Goal: Task Accomplishment & Management: Use online tool/utility

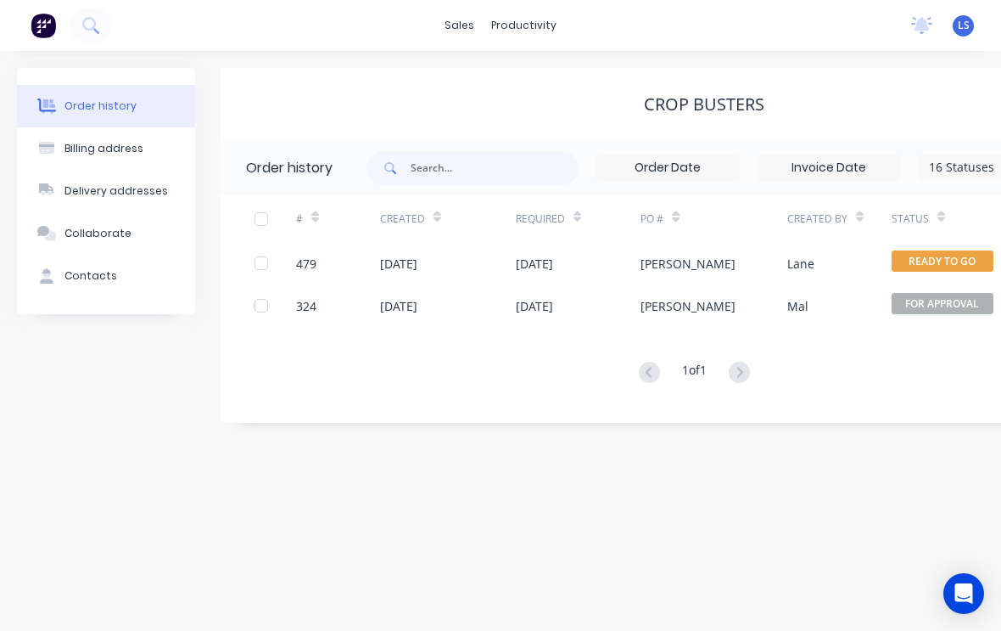
click at [95, 20] on icon at bounding box center [90, 25] width 16 height 16
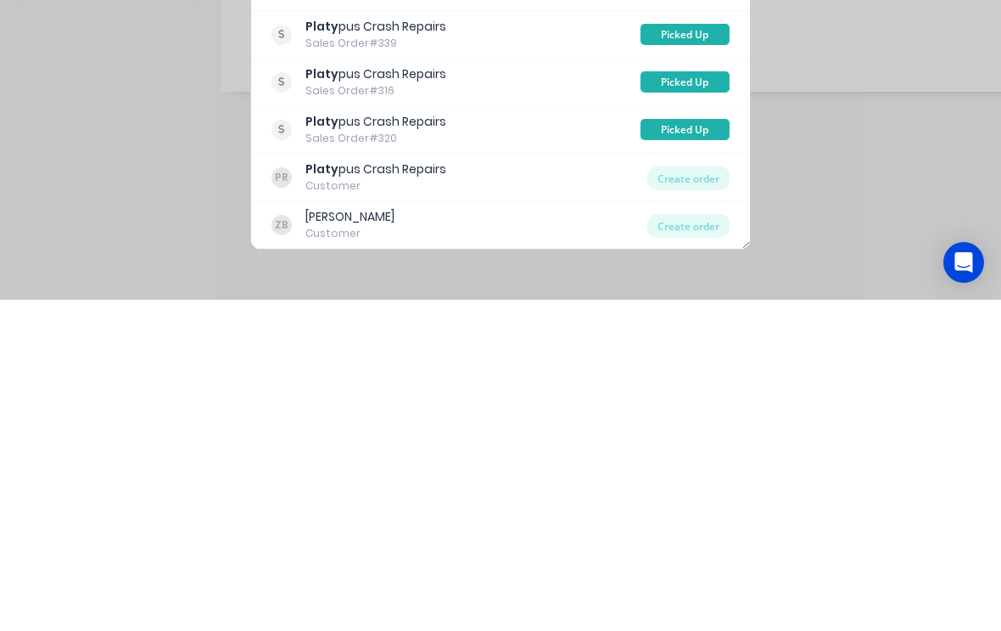
scroll to position [29, 0]
type input "Platy"
click at [692, 497] on div "Create order" at bounding box center [688, 509] width 82 height 24
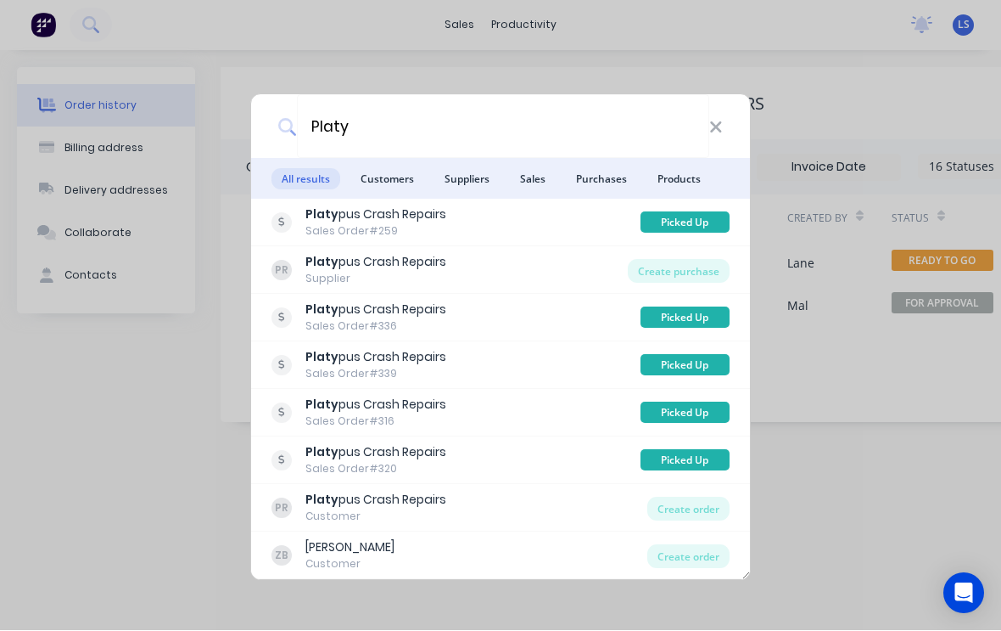
click at [700, 507] on div "Create order" at bounding box center [688, 509] width 82 height 24
click at [700, 495] on div "PR Platy pus Crash Repairs Customer Create order" at bounding box center [500, 509] width 499 height 48
click at [715, 127] on icon at bounding box center [716, 128] width 14 height 19
type input "Platy"
click at [700, 515] on div "Create order" at bounding box center [688, 509] width 82 height 24
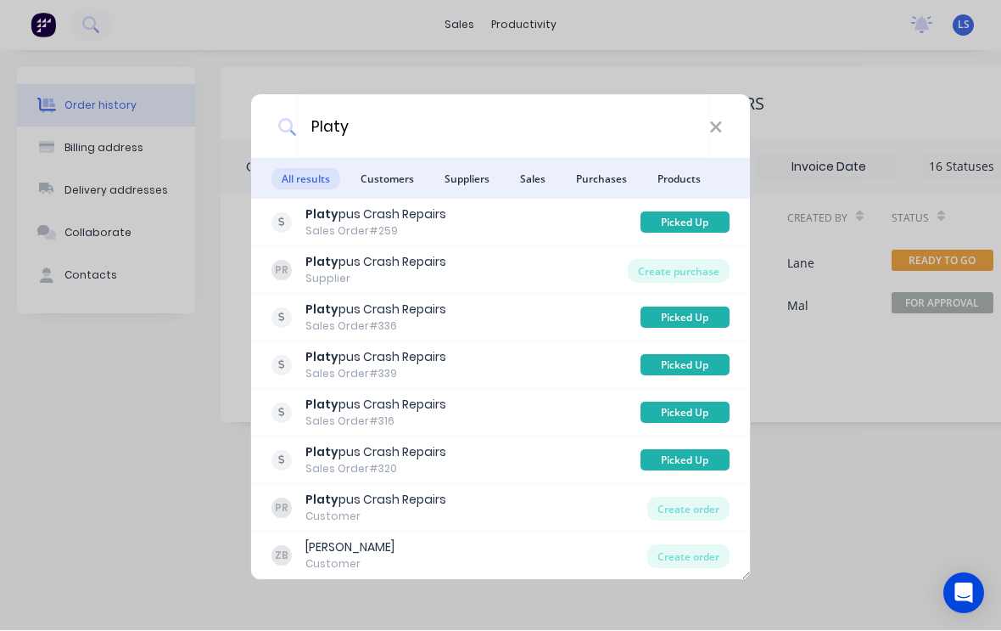
click at [674, 513] on div "Create order" at bounding box center [688, 509] width 82 height 24
click at [708, 511] on div "Create order" at bounding box center [688, 509] width 82 height 24
click at [399, 521] on div "Customer" at bounding box center [375, 516] width 141 height 15
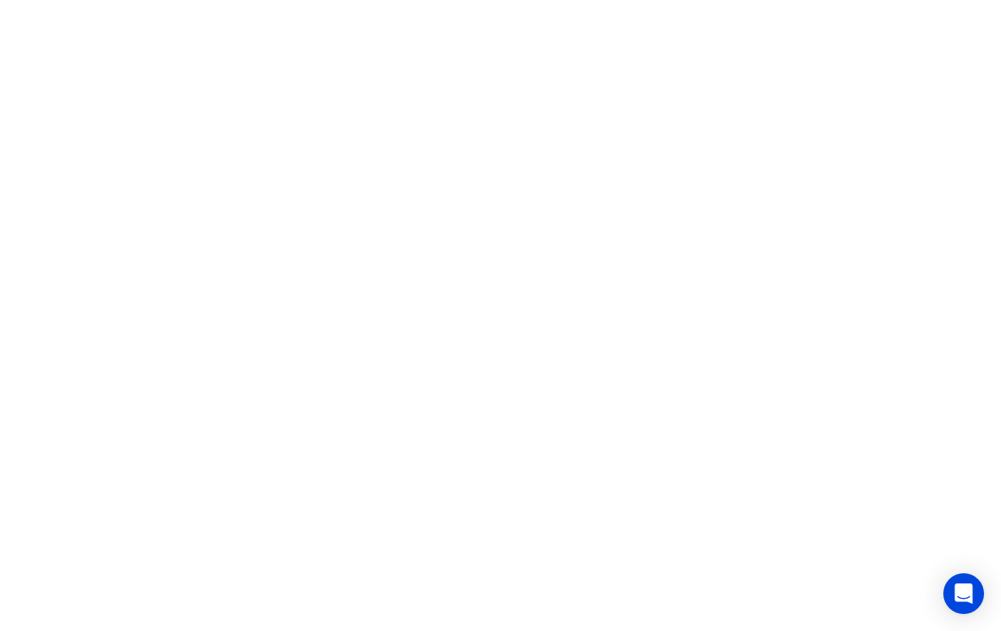
click at [351, 0] on html at bounding box center [500, 0] width 1001 height 0
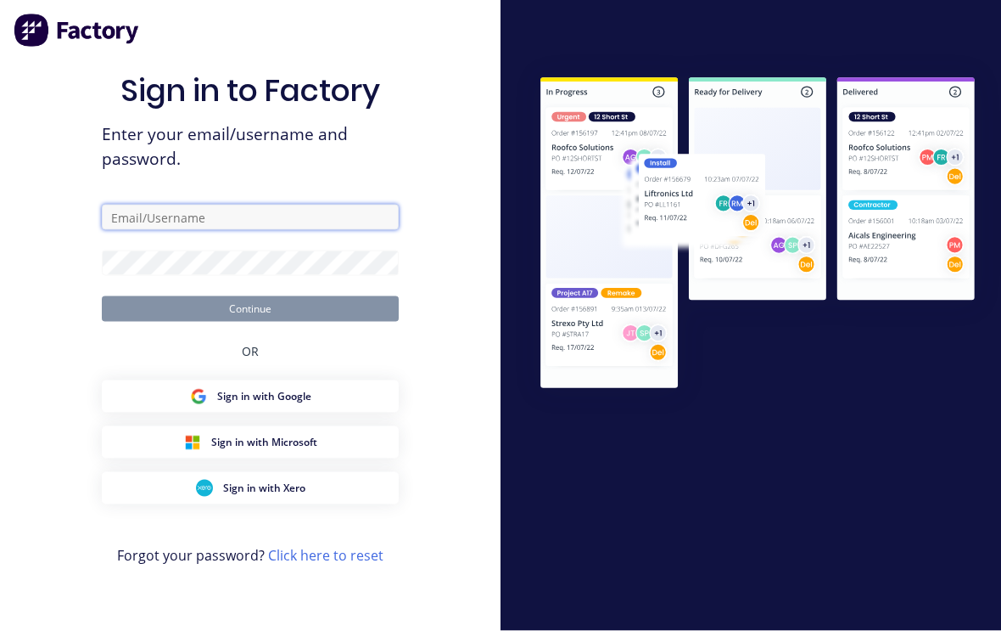
type input "[EMAIL_ADDRESS][DOMAIN_NAME]"
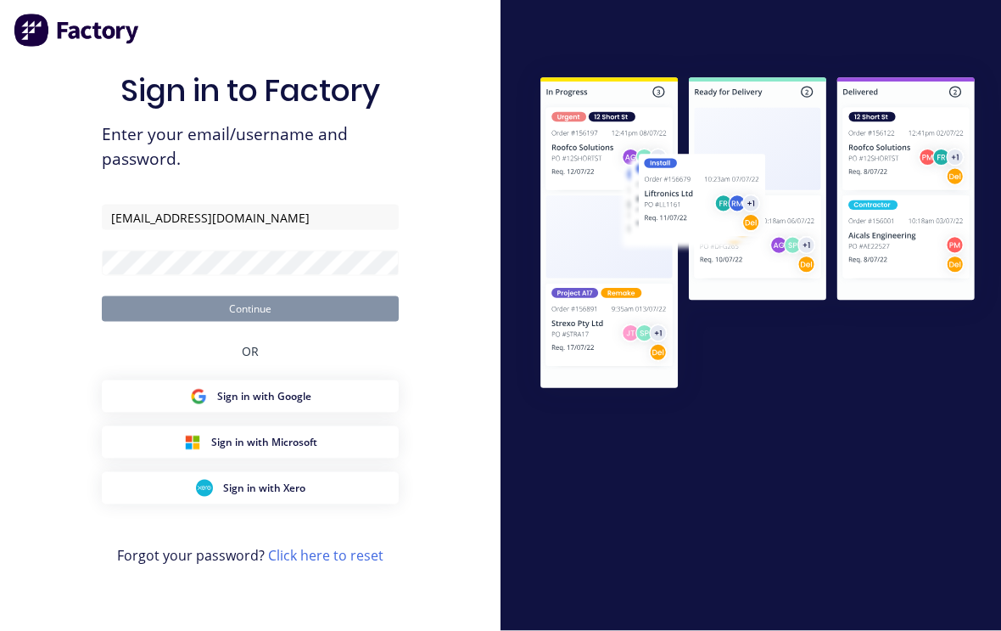
click at [250, 321] on button "Continue" at bounding box center [250, 308] width 297 height 25
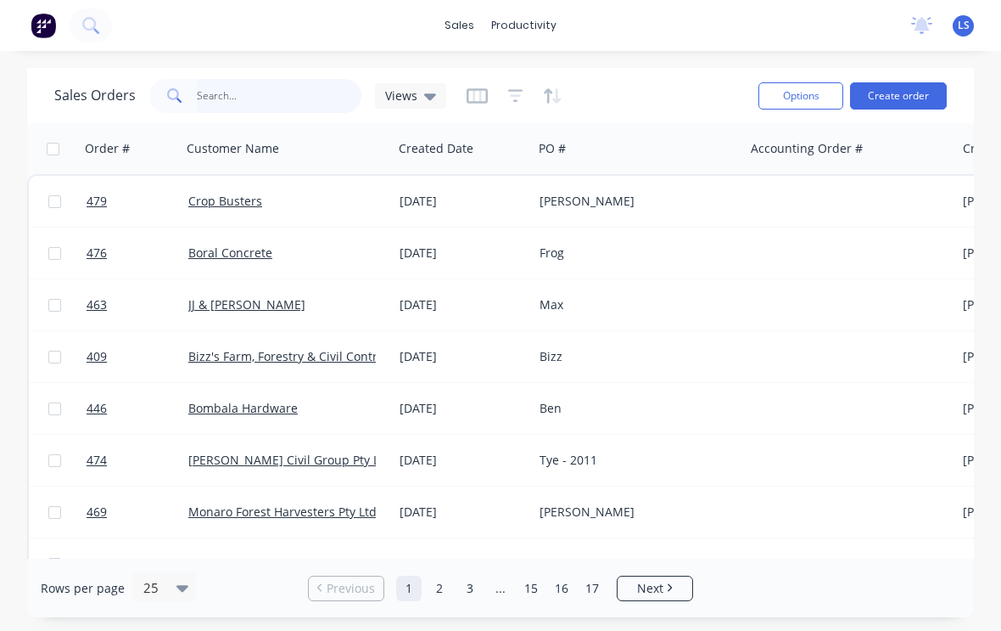
click at [264, 98] on input "text" at bounding box center [279, 96] width 165 height 34
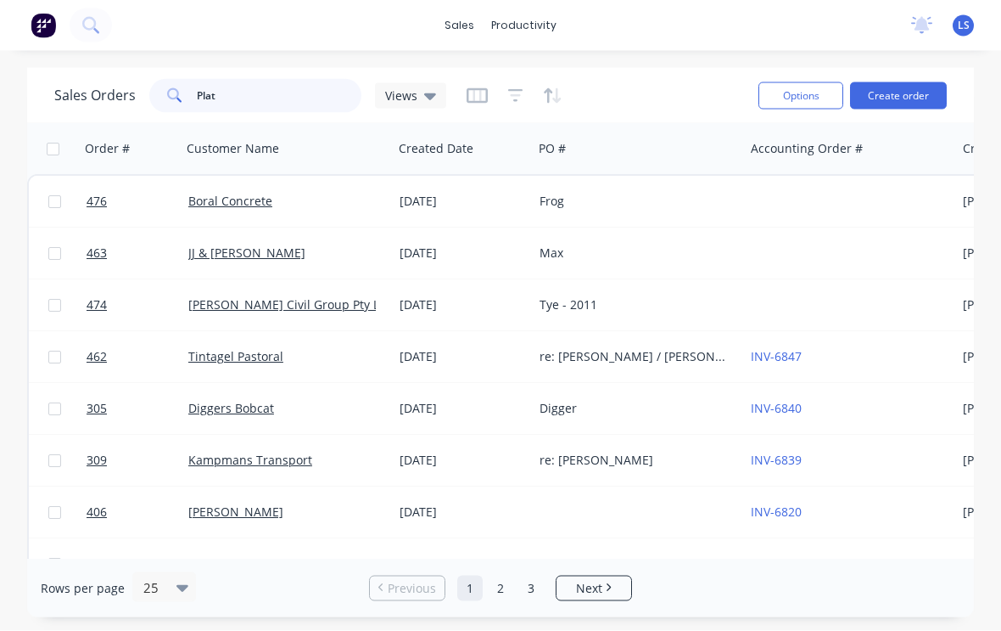
type input "Platy"
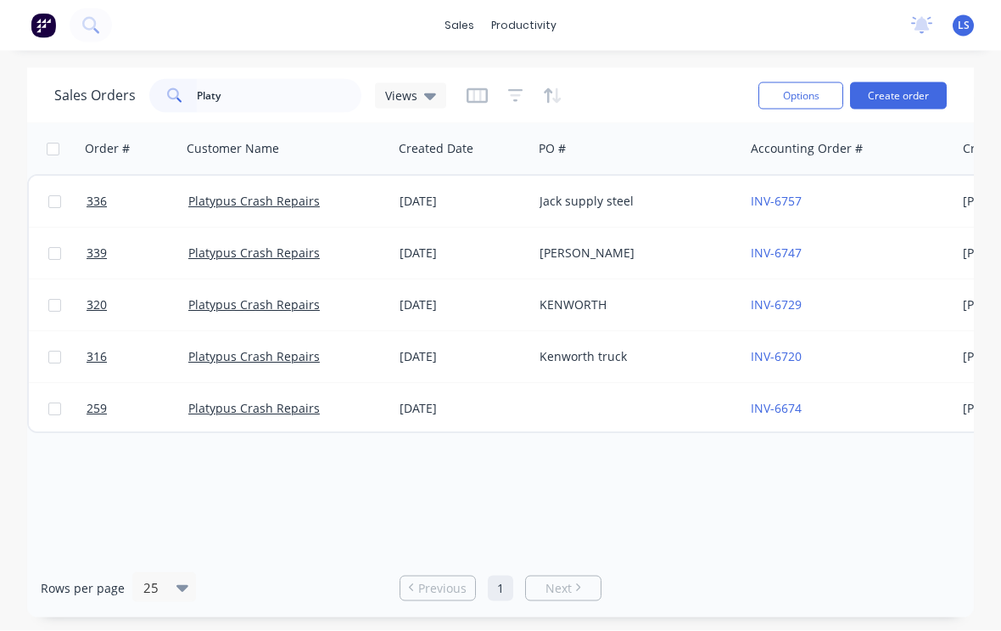
scroll to position [1, 0]
click at [275, 207] on link "Platypus Crash Repairs" at bounding box center [254, 201] width 132 height 16
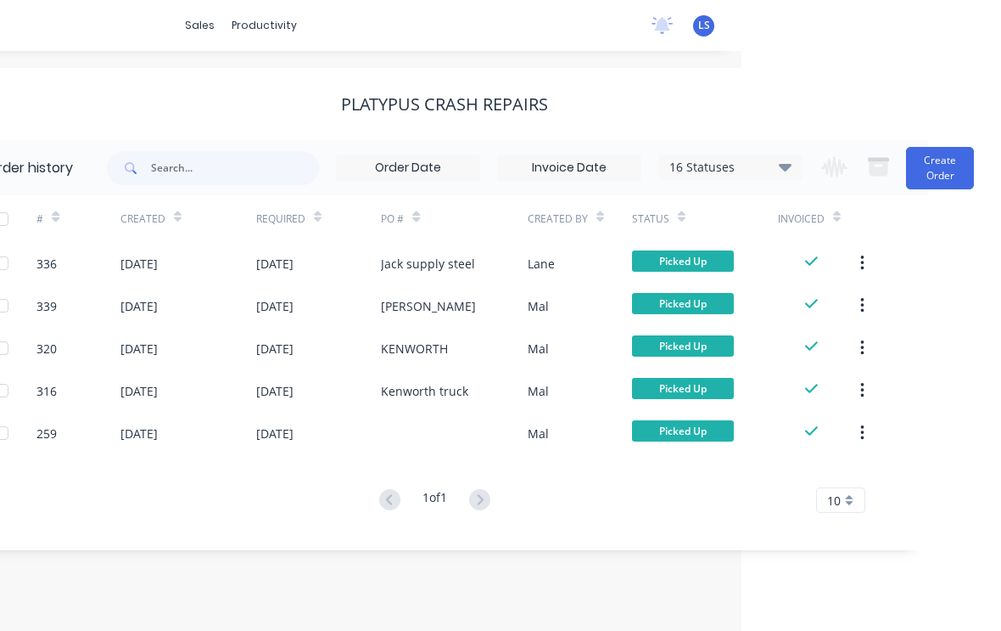
scroll to position [0, 258]
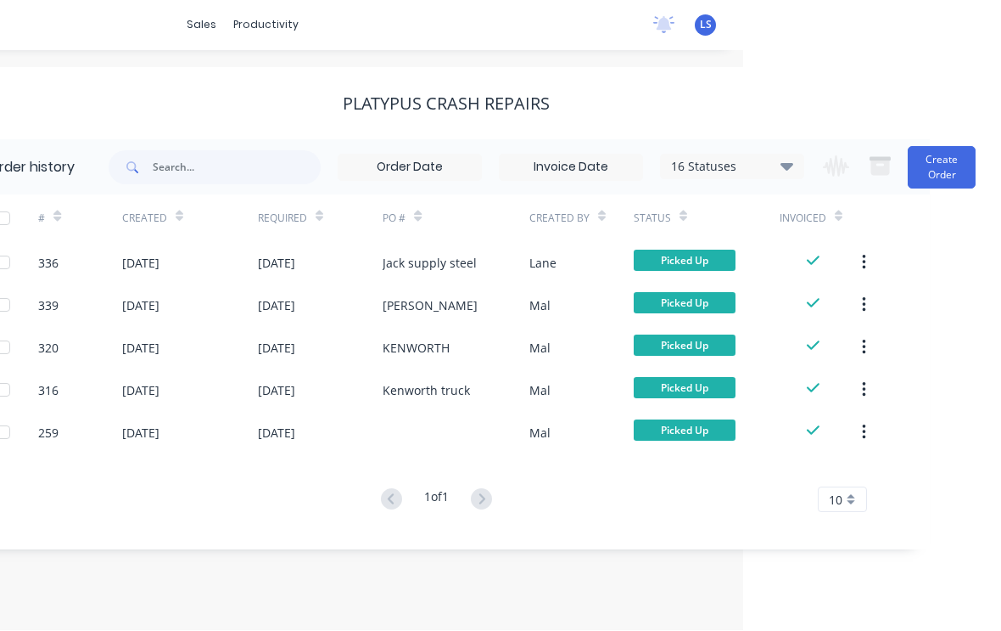
click at [939, 185] on button "Create Order" at bounding box center [942, 168] width 68 height 42
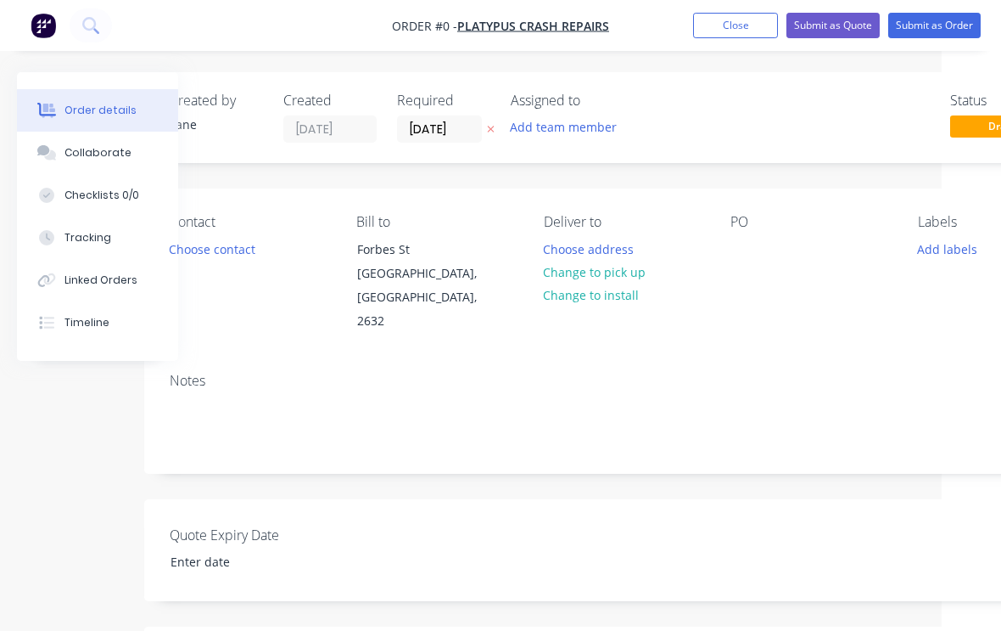
scroll to position [0, 42]
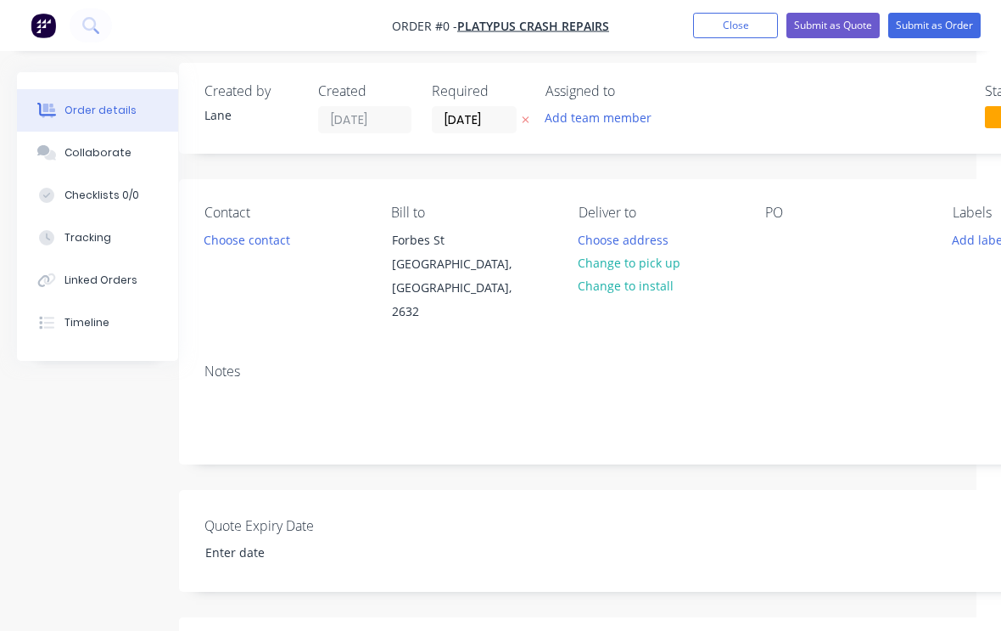
click at [661, 269] on button "Change to pick up" at bounding box center [629, 262] width 121 height 23
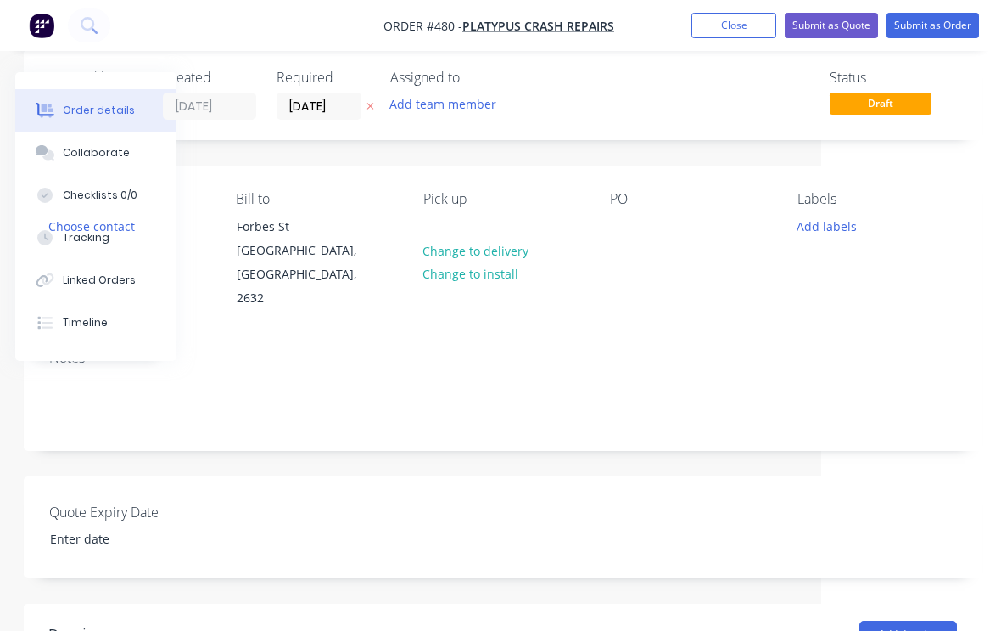
scroll to position [22, 178]
click at [837, 232] on button "Add labels" at bounding box center [828, 226] width 78 height 23
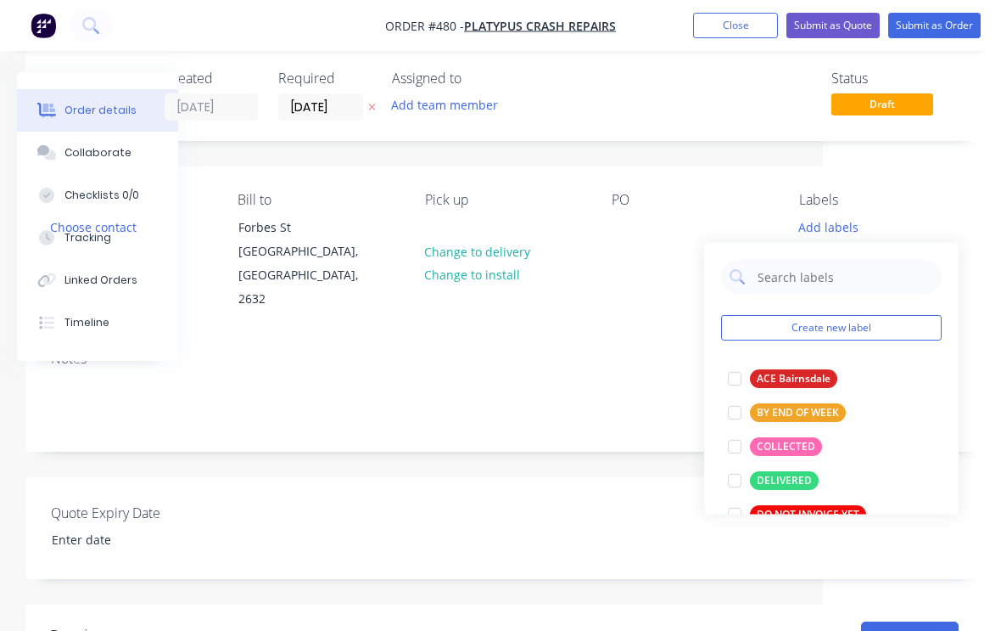
click at [734, 446] on div at bounding box center [735, 446] width 34 height 34
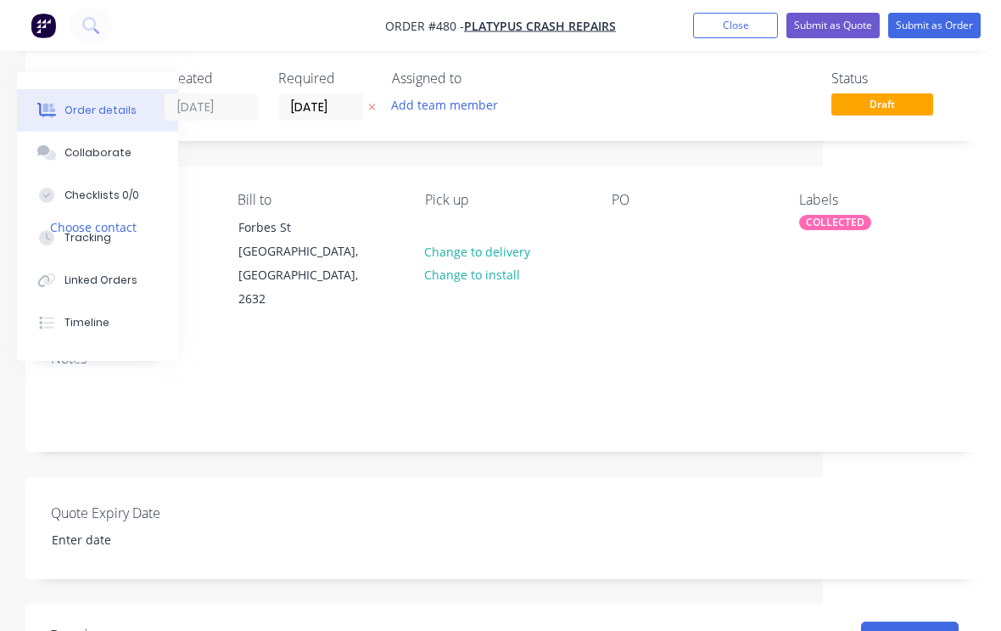
click at [687, 263] on div "PO" at bounding box center [692, 252] width 160 height 120
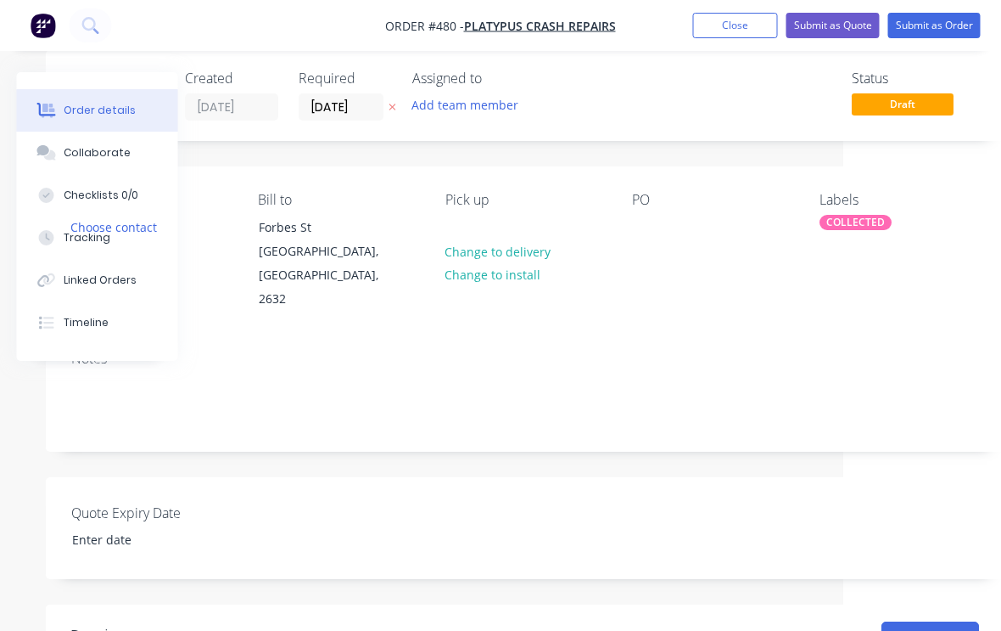
scroll to position [22, 133]
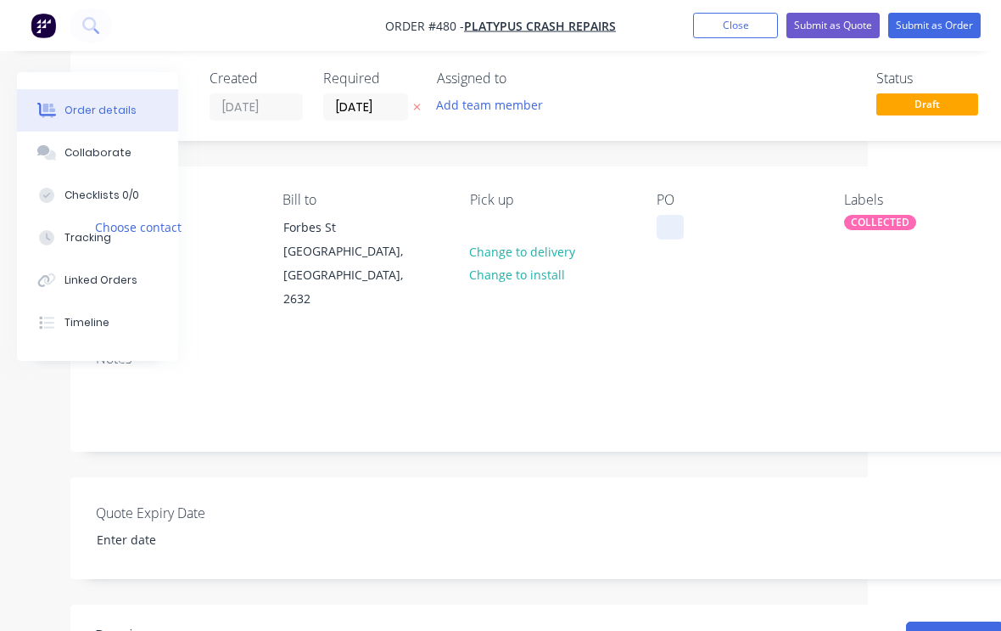
click at [683, 227] on div at bounding box center [670, 227] width 27 height 25
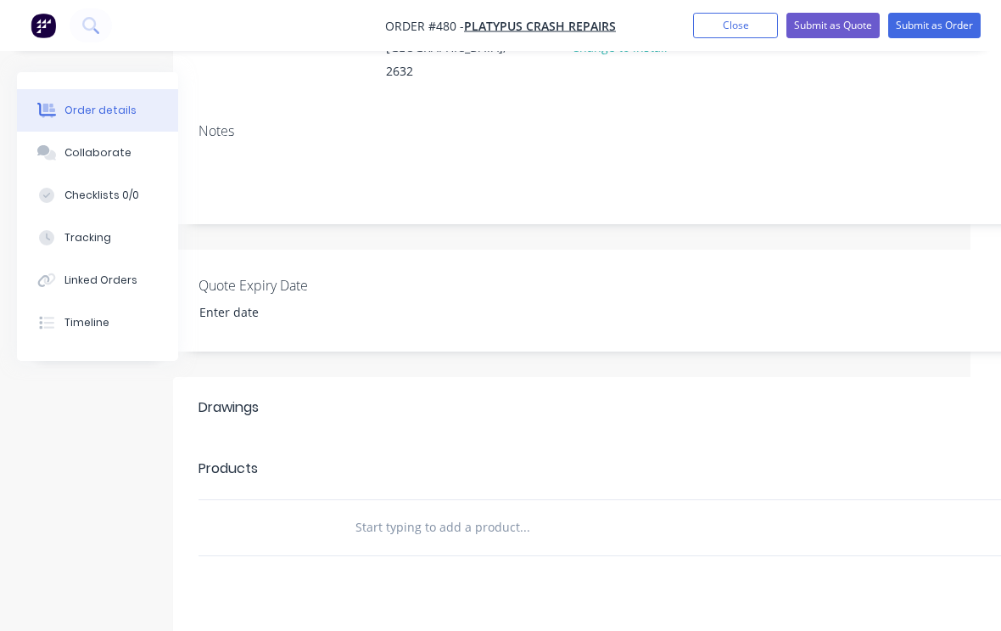
scroll to position [272, 22]
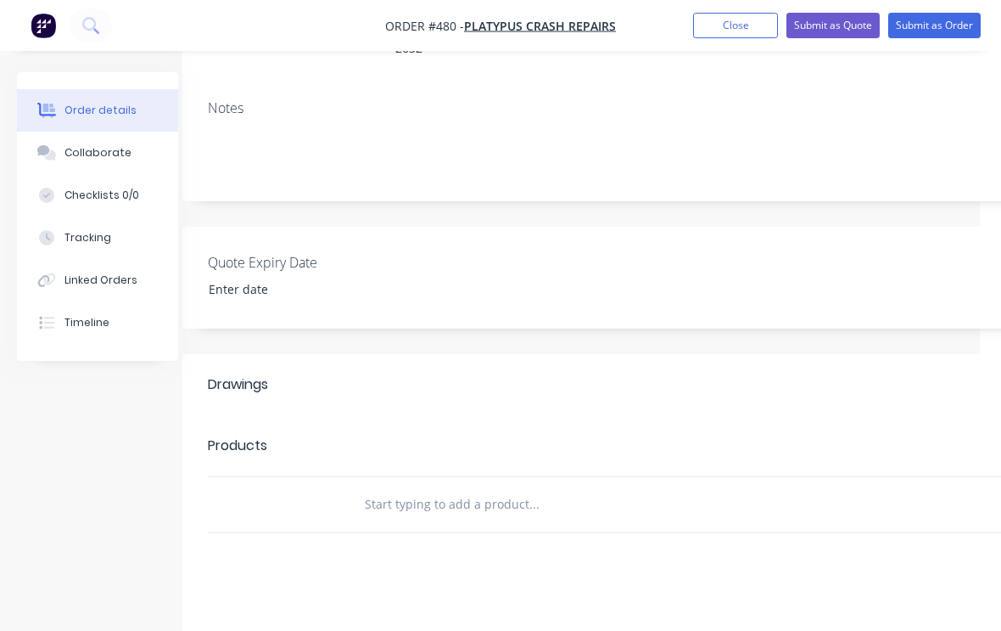
click at [441, 487] on input "text" at bounding box center [533, 504] width 339 height 34
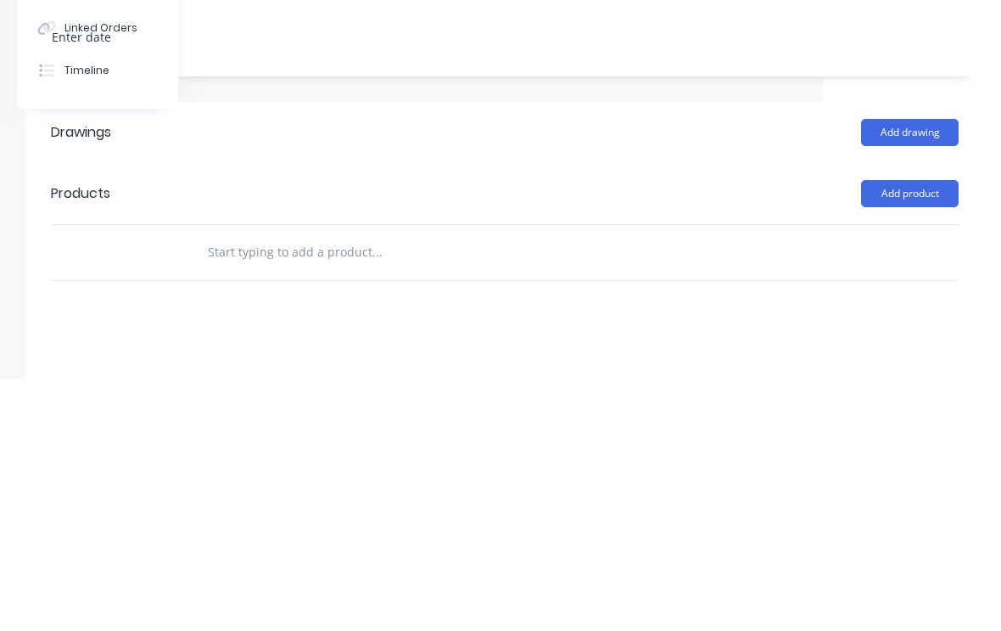
click at [910, 432] on button "Add product" at bounding box center [910, 445] width 98 height 27
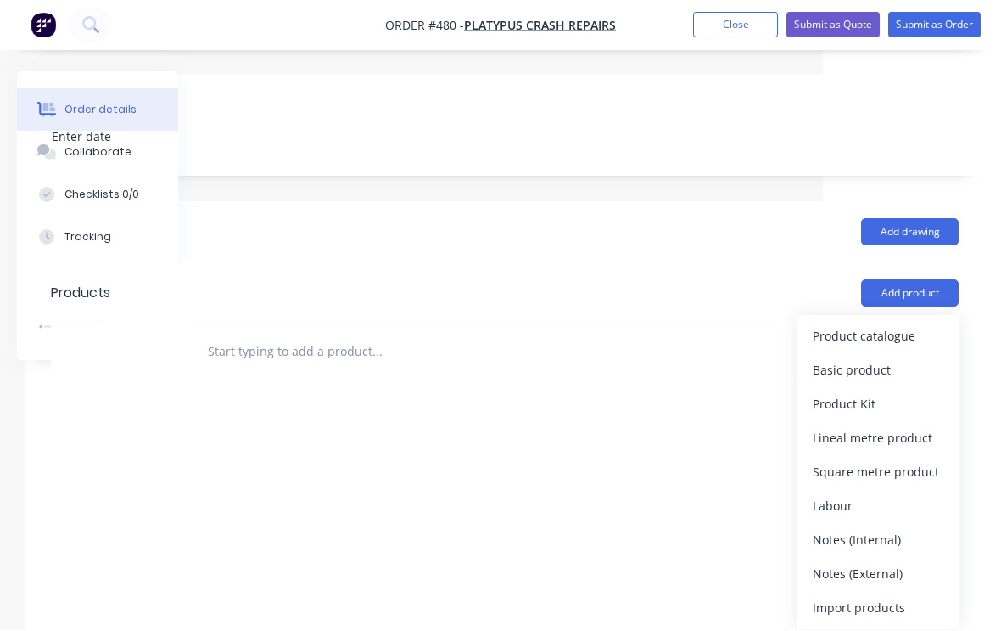
click at [900, 324] on div "Product catalogue" at bounding box center [878, 336] width 131 height 25
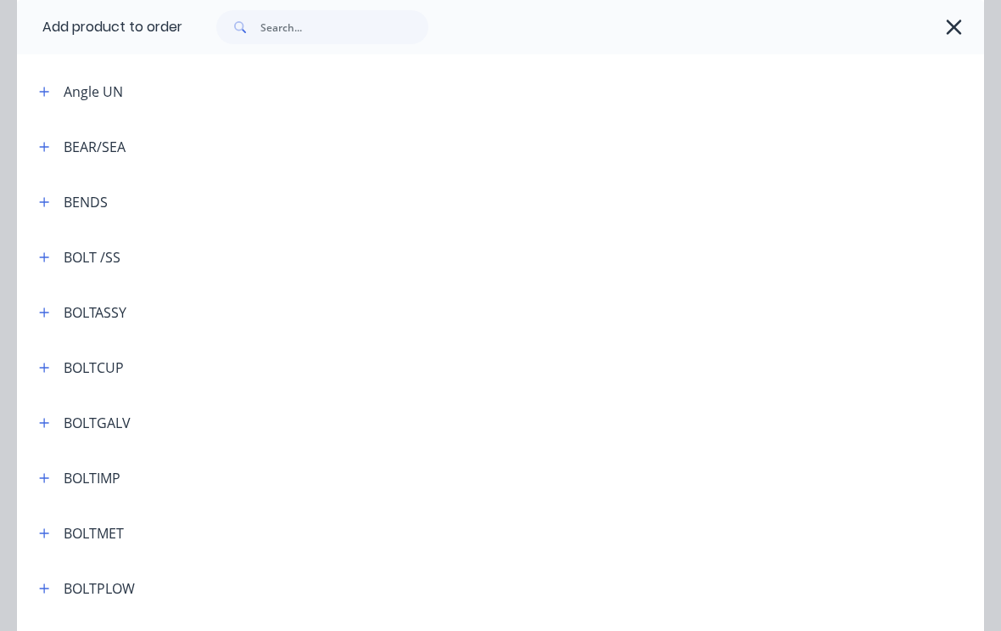
scroll to position [290, 0]
click at [51, 479] on button "button" at bounding box center [44, 474] width 21 height 21
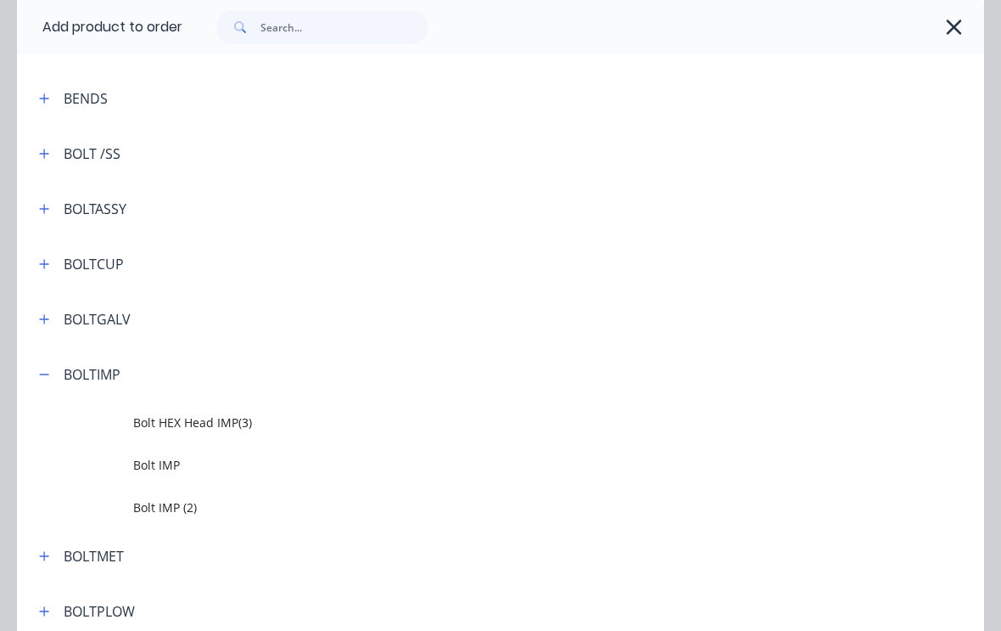
scroll to position [379, 0]
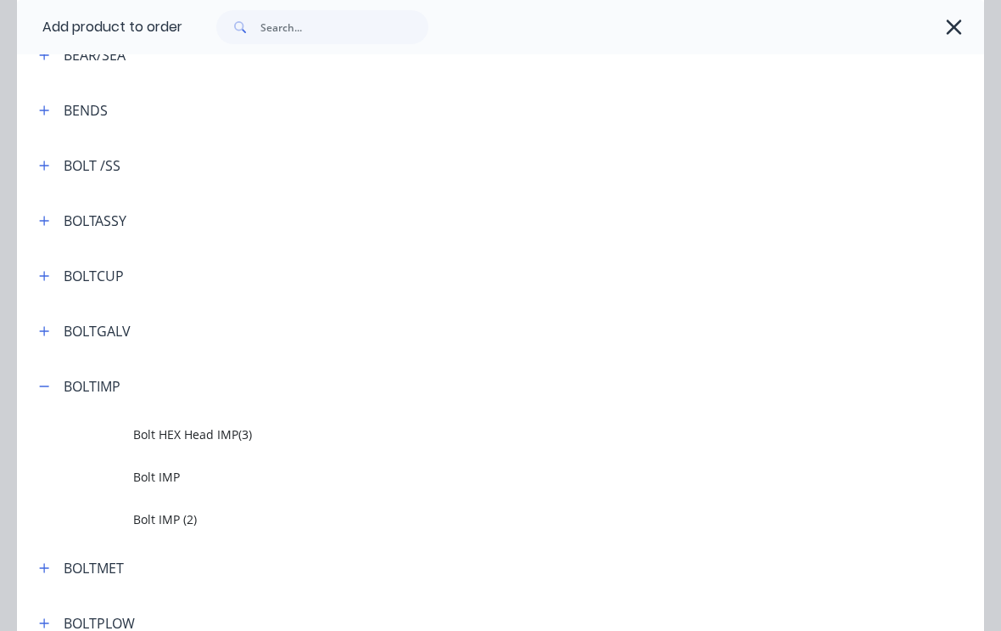
click at [277, 512] on span "Bolt IMP (2)" at bounding box center [473, 519] width 681 height 18
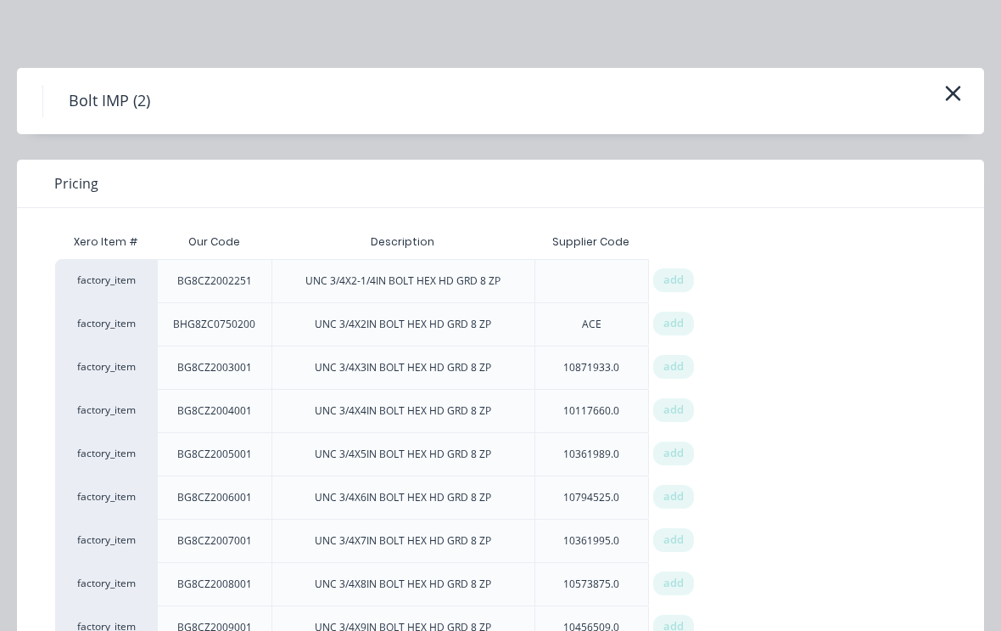
click at [949, 93] on icon "button" at bounding box center [953, 93] width 18 height 24
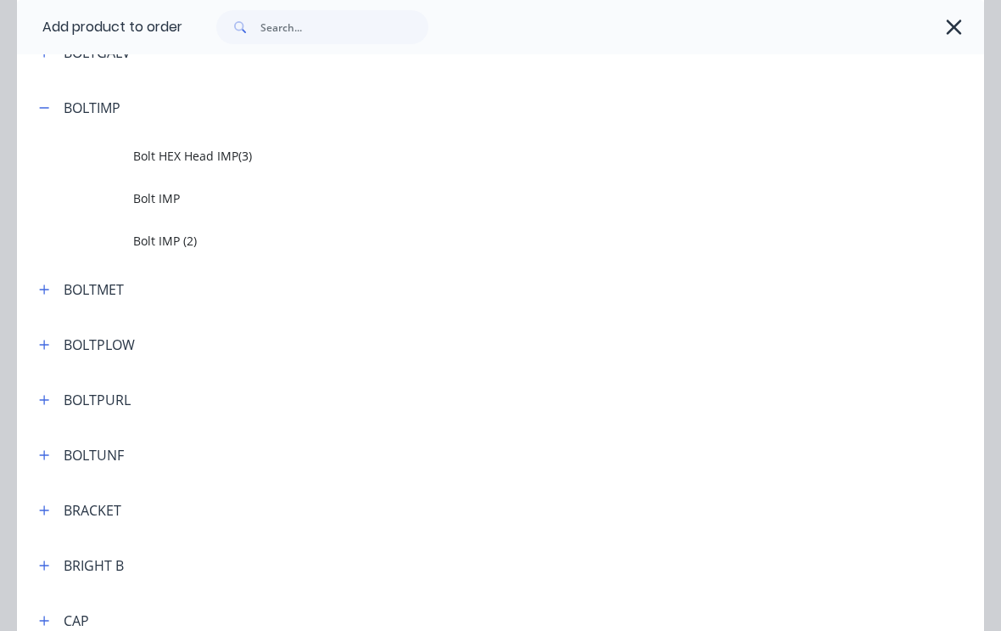
scroll to position [651, 0]
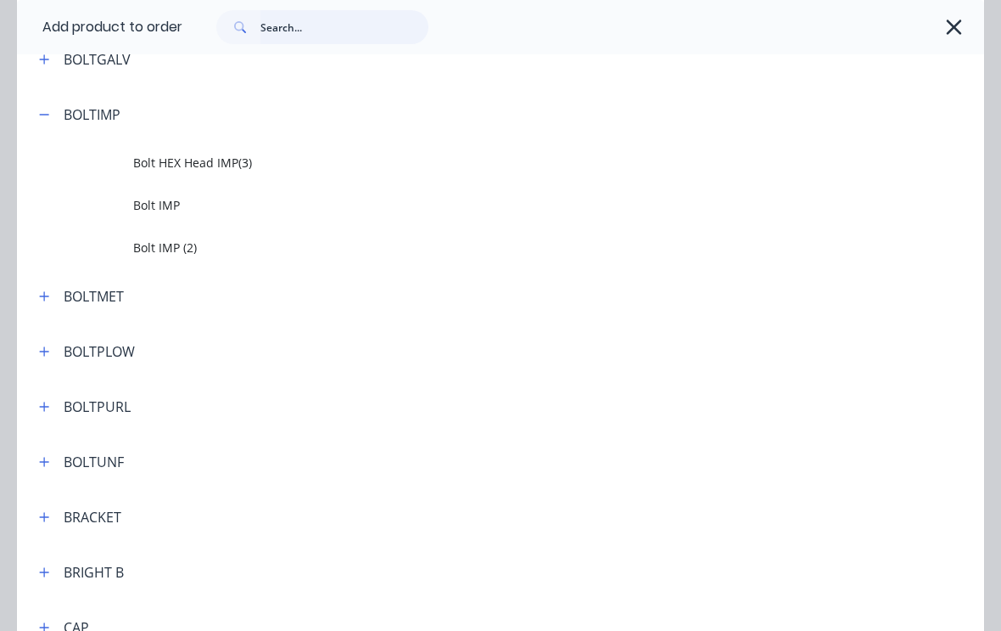
click at [300, 23] on input "text" at bounding box center [345, 27] width 168 height 34
type input "Unf"
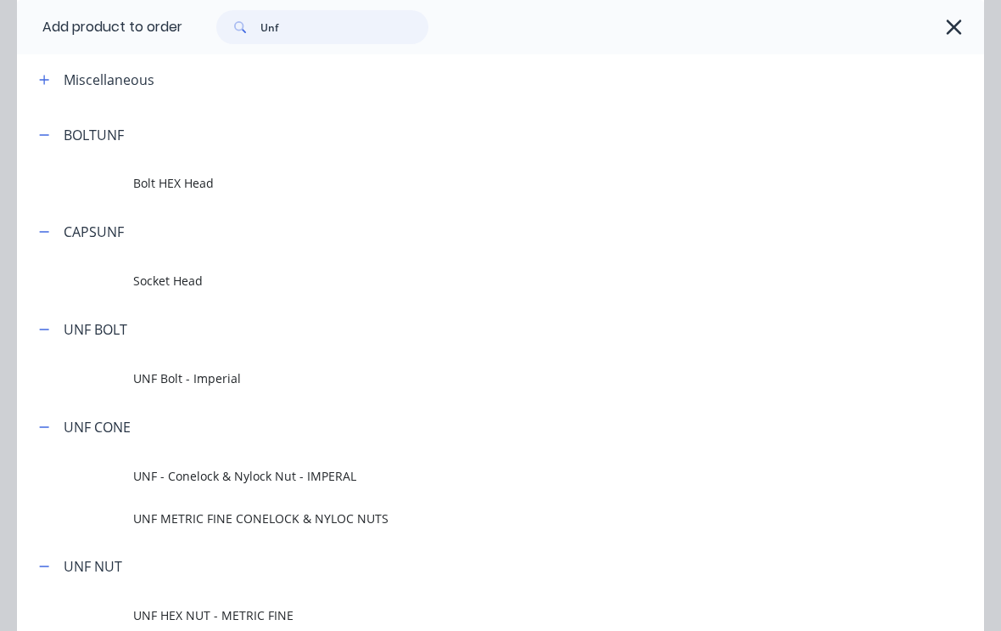
scroll to position [82, 0]
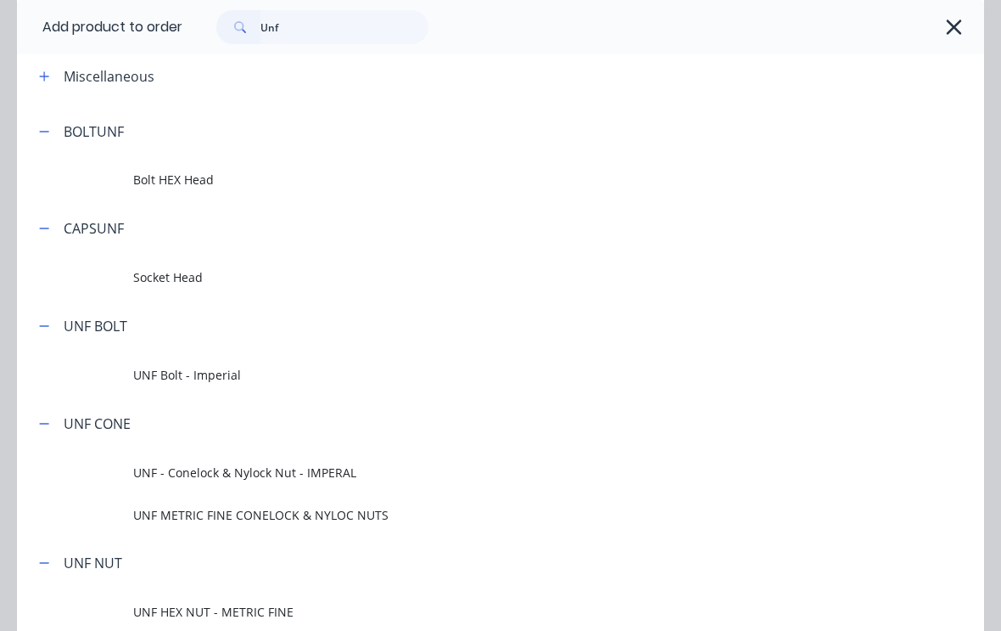
click at [210, 186] on span "Bolt HEX Head" at bounding box center [473, 180] width 681 height 18
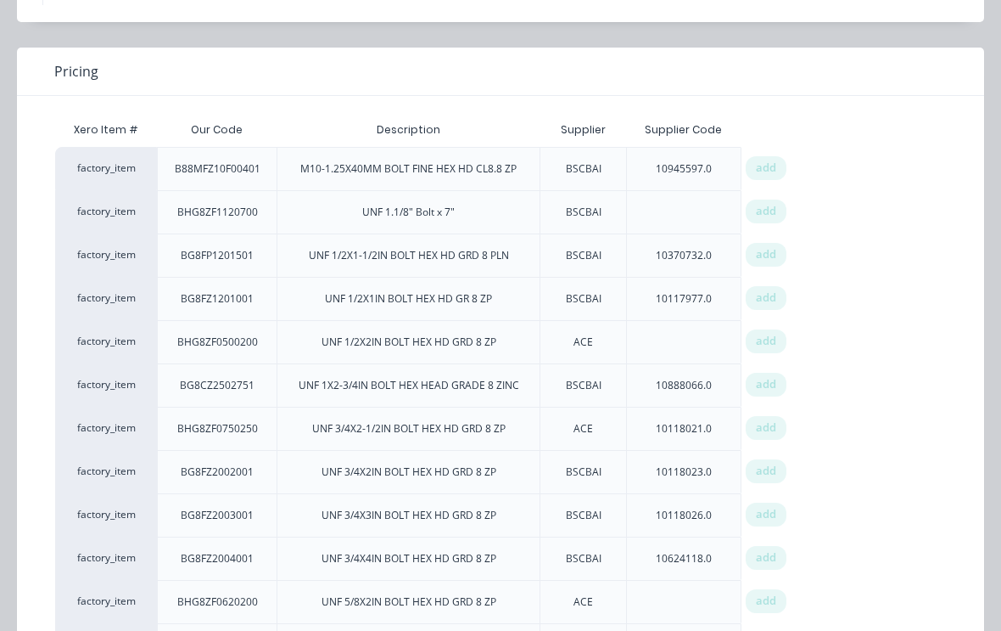
scroll to position [115, 0]
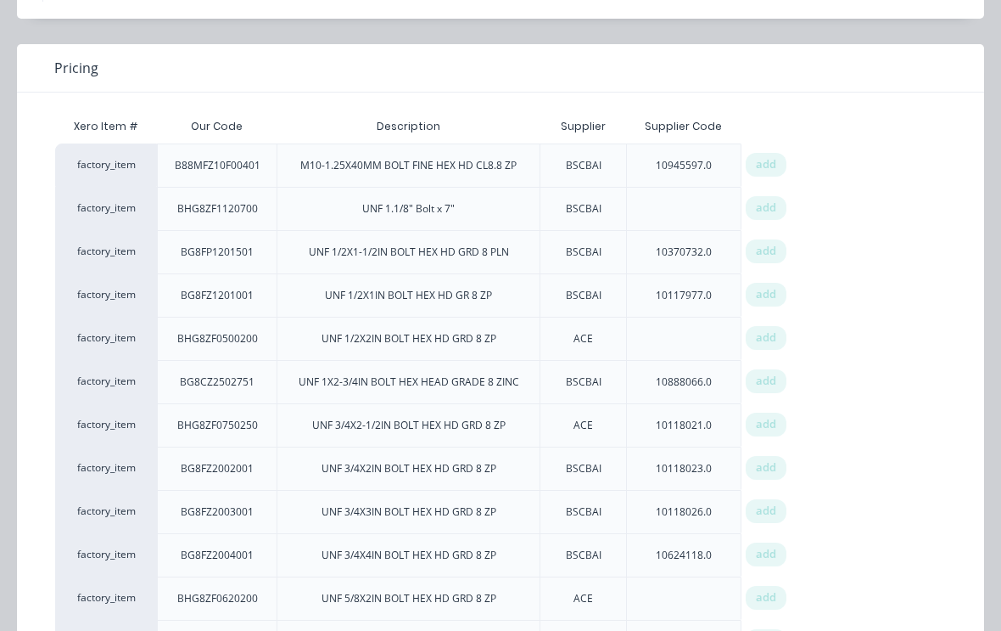
click at [776, 339] on span "add" at bounding box center [766, 337] width 20 height 17
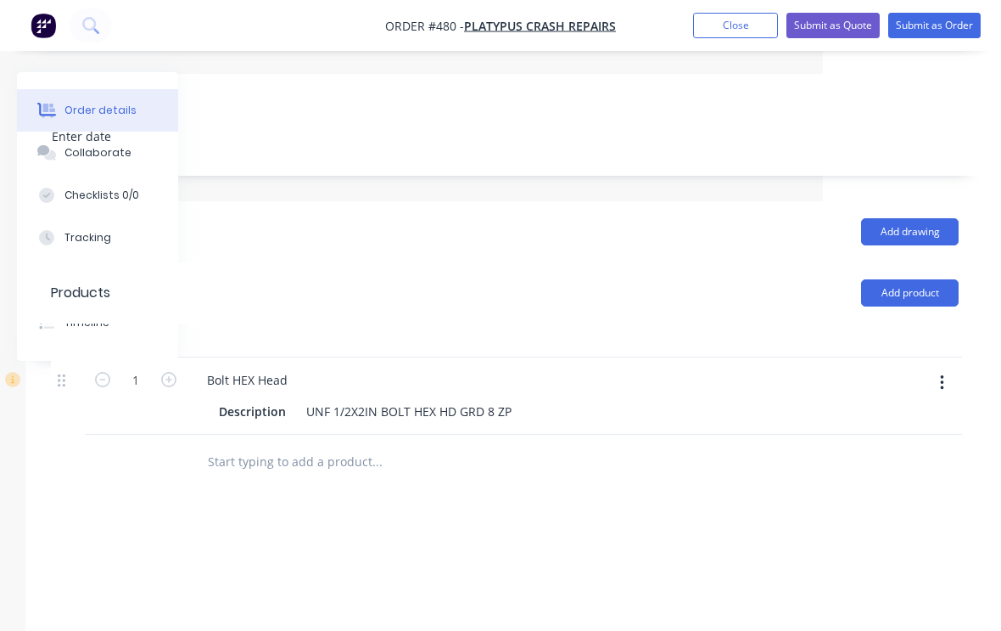
click at [173, 372] on icon "button" at bounding box center [168, 379] width 15 height 15
click at [169, 369] on button "button" at bounding box center [169, 378] width 22 height 18
type input "4"
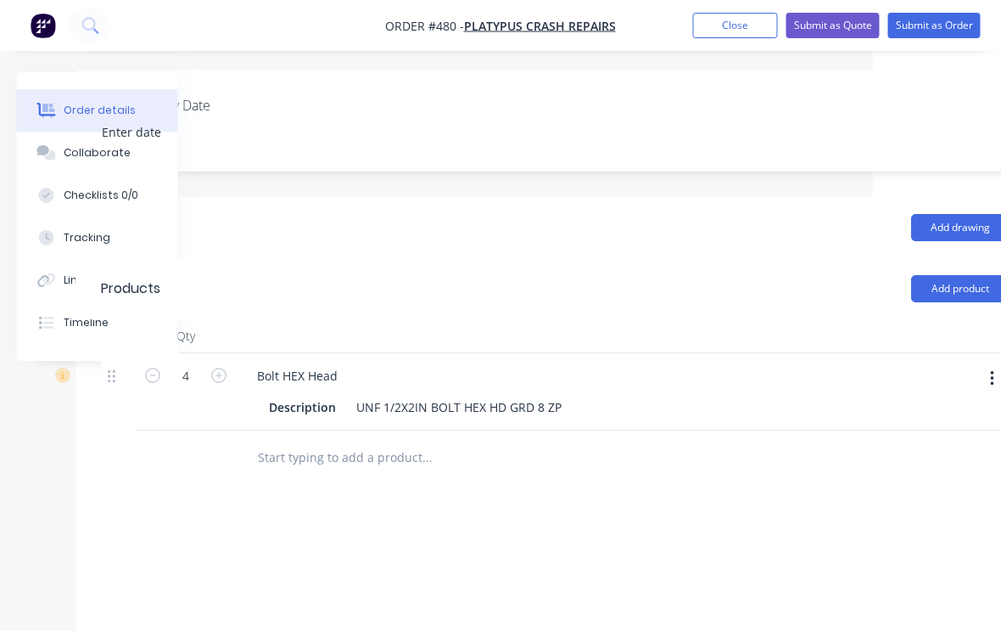
scroll to position [429, 128]
click at [947, 275] on button "Add product" at bounding box center [960, 288] width 98 height 27
click at [625, 540] on div "Labour $0.00 Sub total $4.56 Margin $1.52 ( 33.33 %) Tax $0.46 Total $5.02" at bounding box center [555, 638] width 908 height 197
click at [928, 18] on button "Submit as Order" at bounding box center [934, 25] width 92 height 25
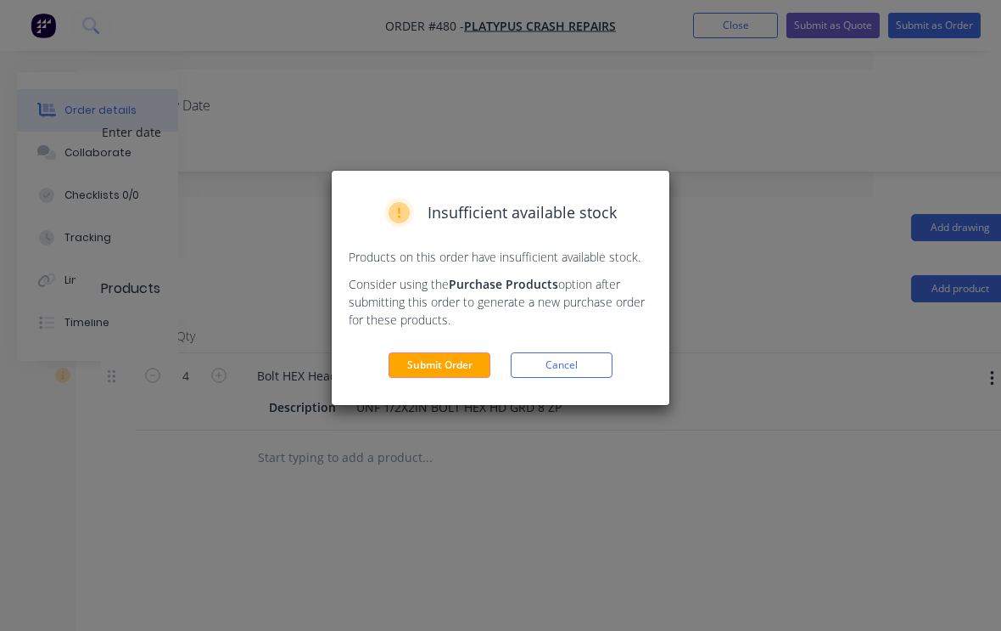
click at [448, 362] on button "Submit Order" at bounding box center [440, 364] width 102 height 25
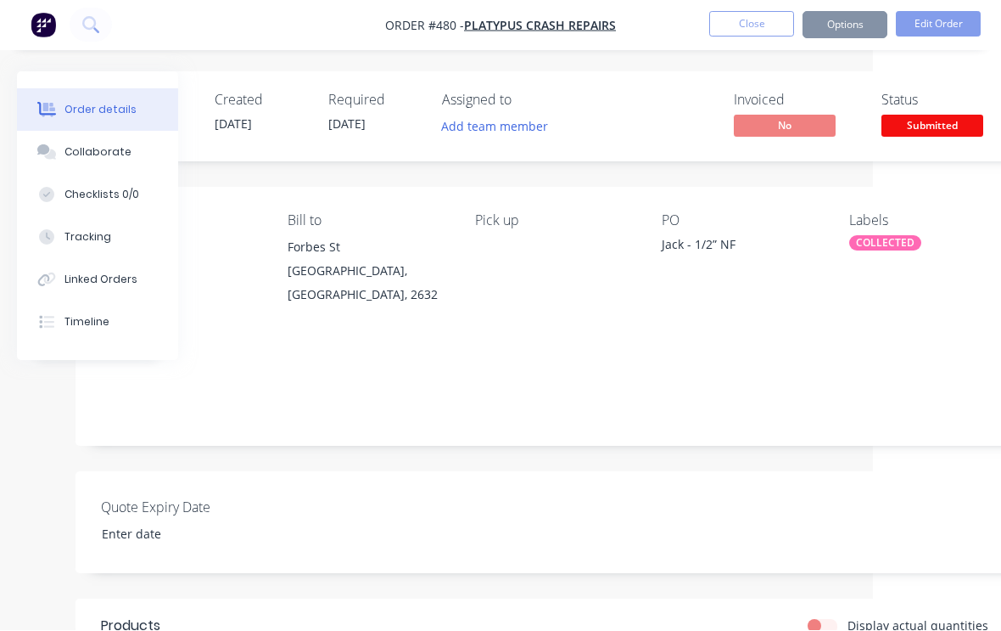
scroll to position [1, 128]
